Goal: Transaction & Acquisition: Purchase product/service

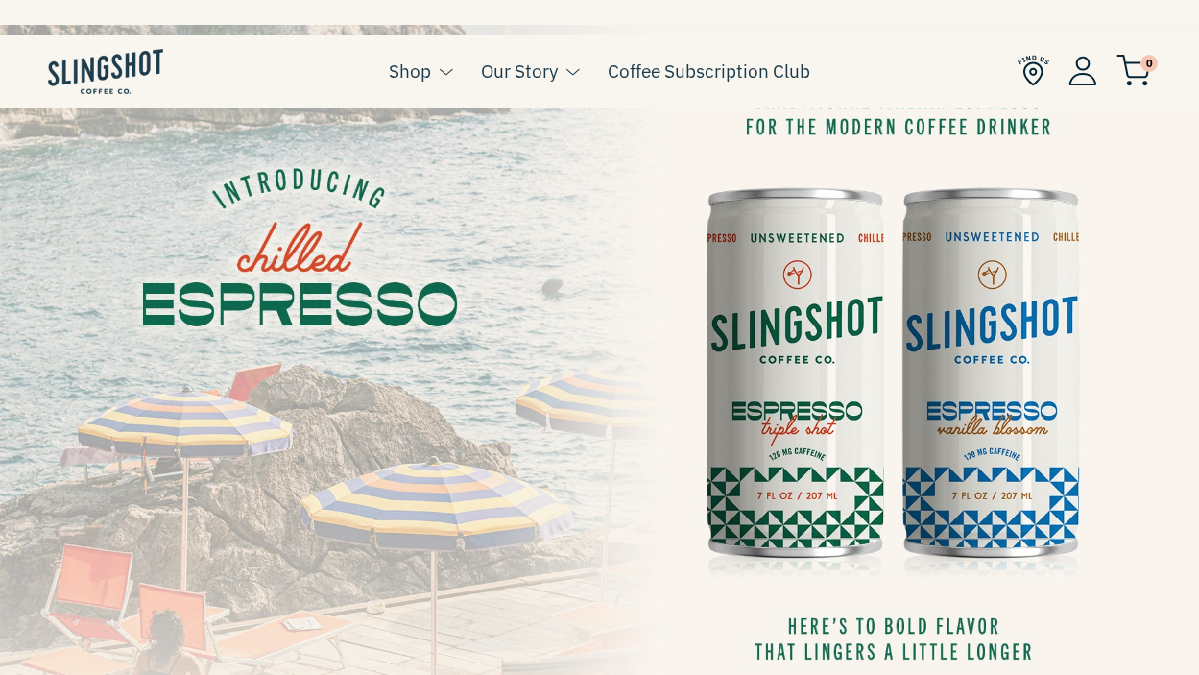
scroll to position [84, 0]
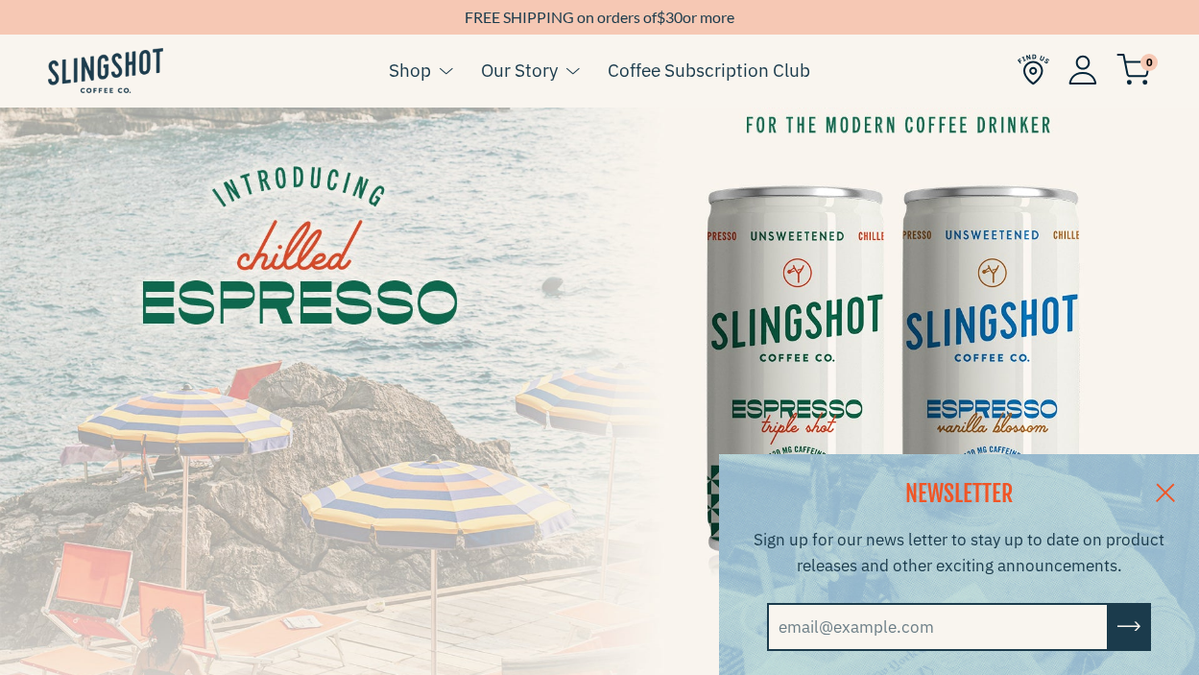
click at [1162, 493] on link at bounding box center [1165, 491] width 67 height 74
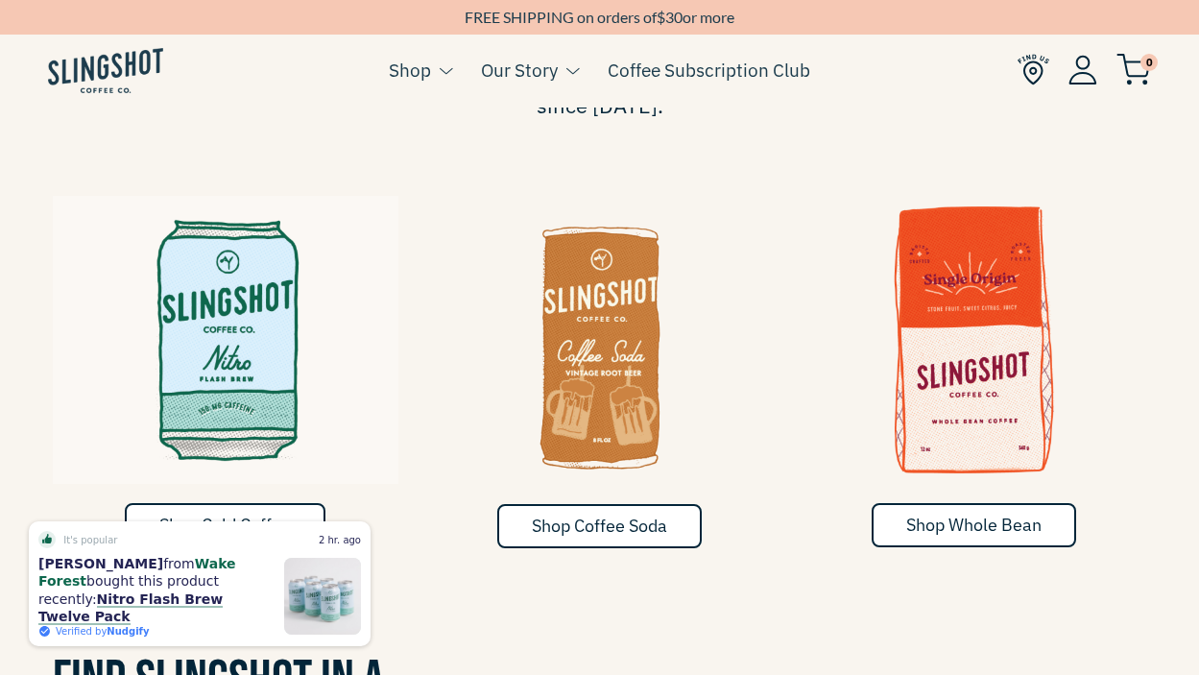
scroll to position [893, 0]
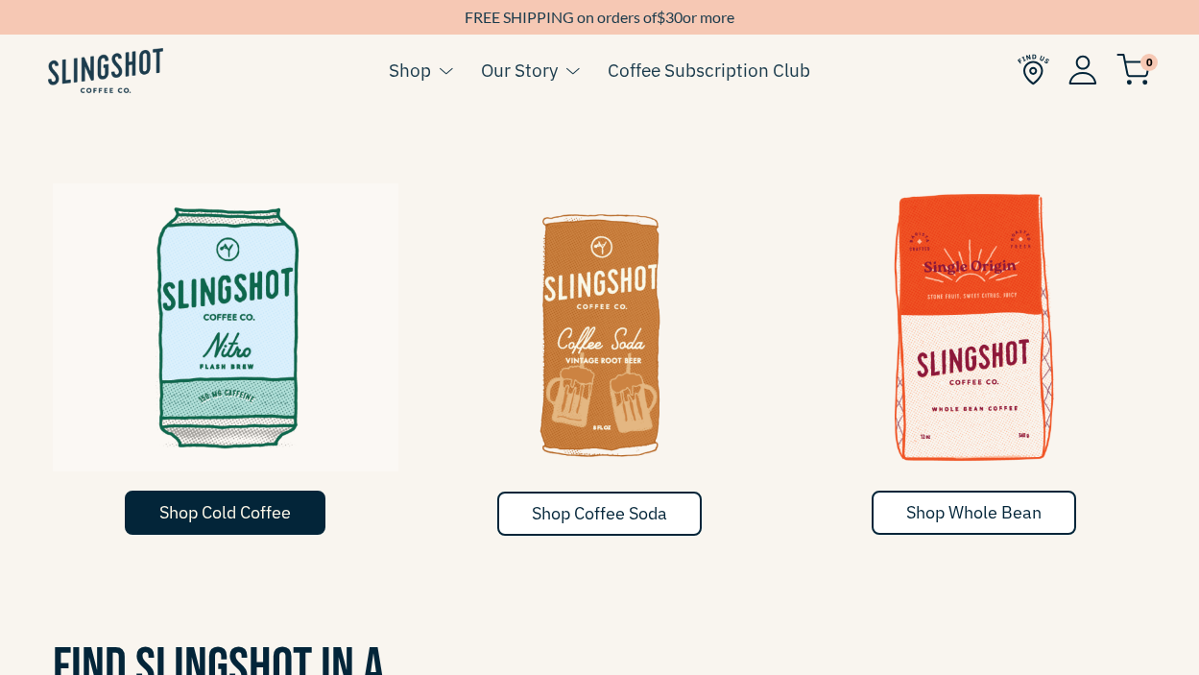
click at [289, 501] on span "Shop Cold Coffee" at bounding box center [225, 512] width 132 height 22
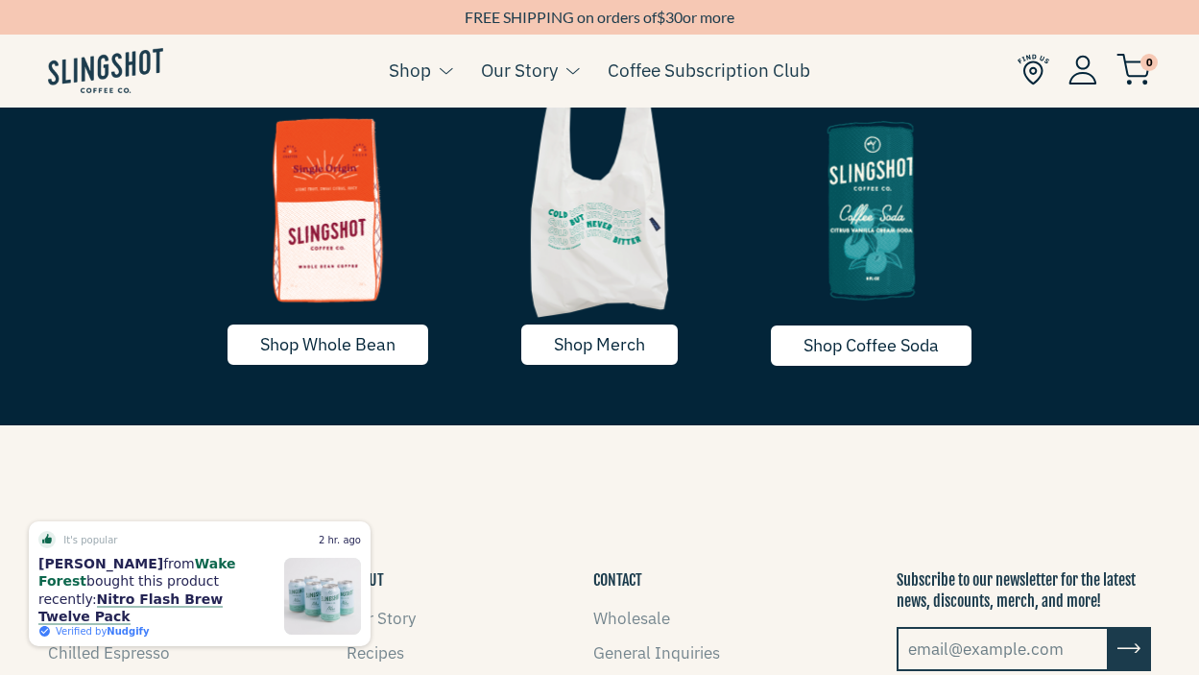
scroll to position [2845, 0]
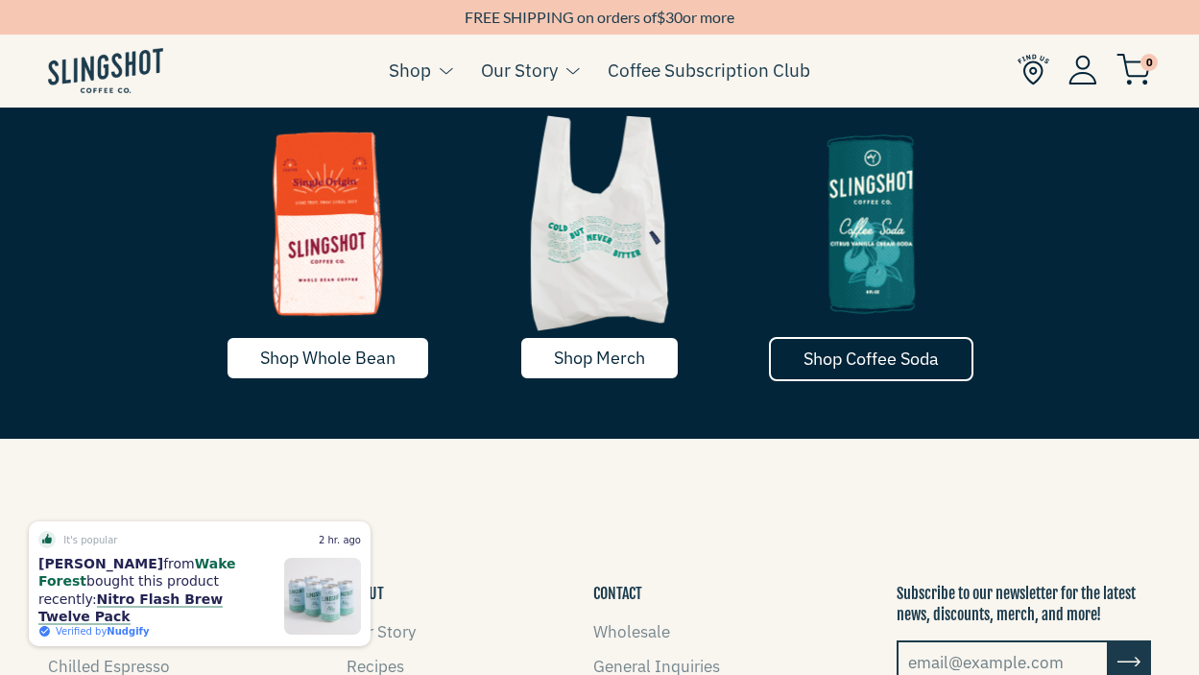
click at [896, 352] on span "Shop Coffee Soda" at bounding box center [871, 359] width 135 height 22
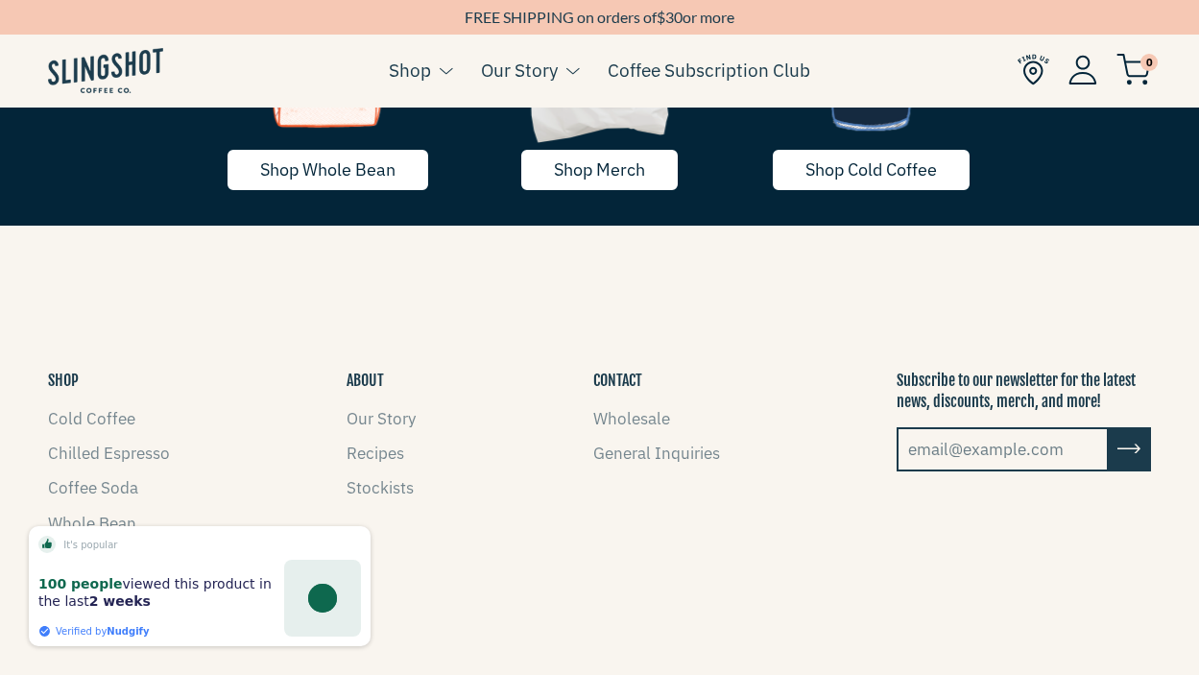
scroll to position [3152, 0]
